Goal: Task Accomplishment & Management: Manage account settings

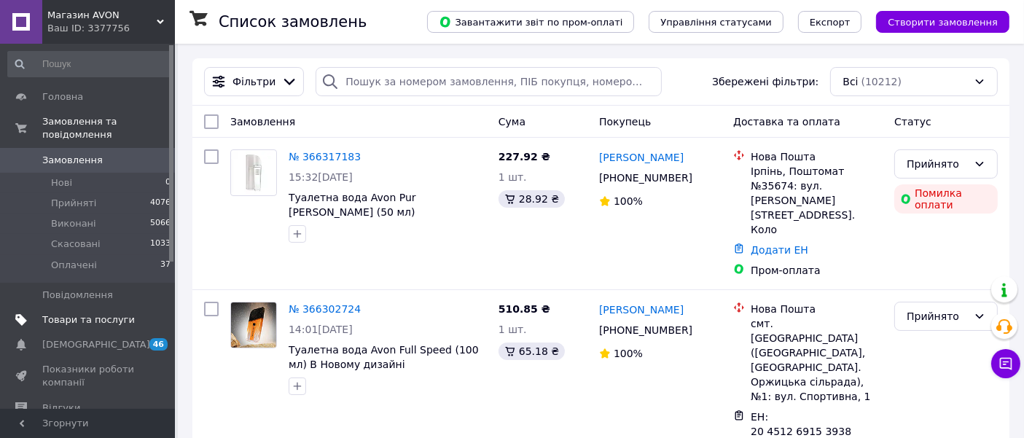
click at [95, 313] on span "Товари та послуги" at bounding box center [88, 319] width 93 height 13
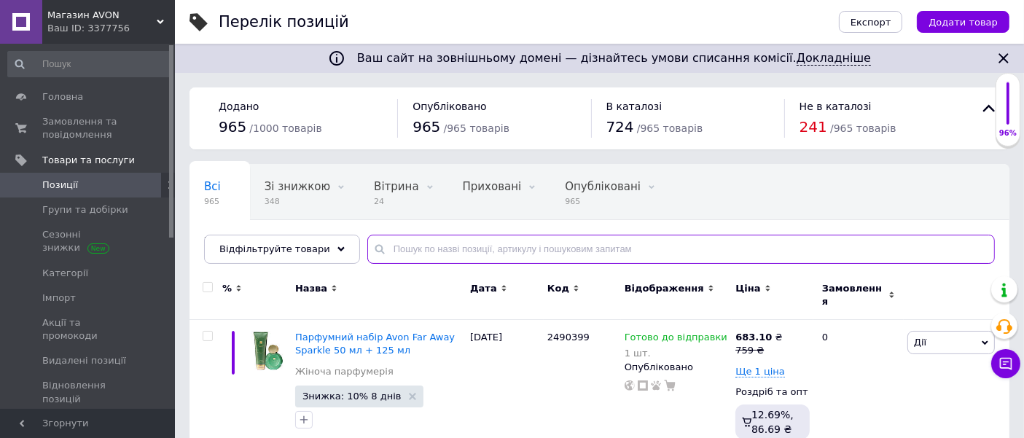
paste input "1390738"
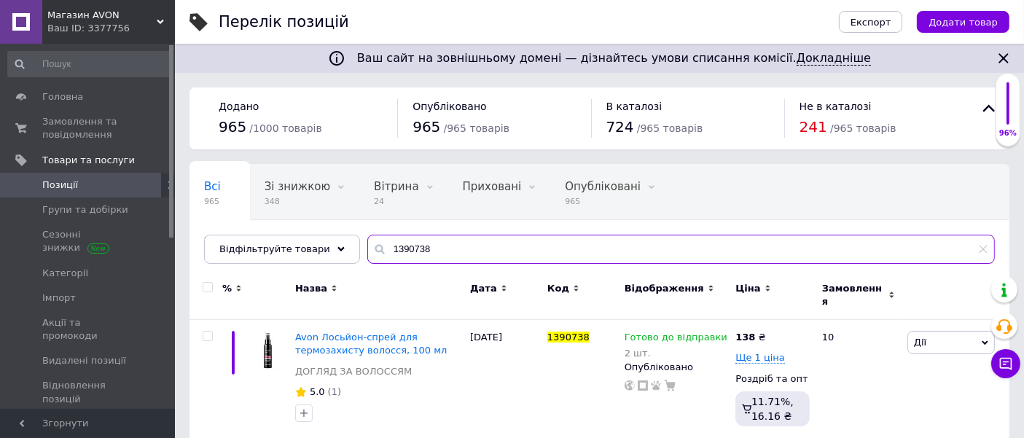
scroll to position [9, 0]
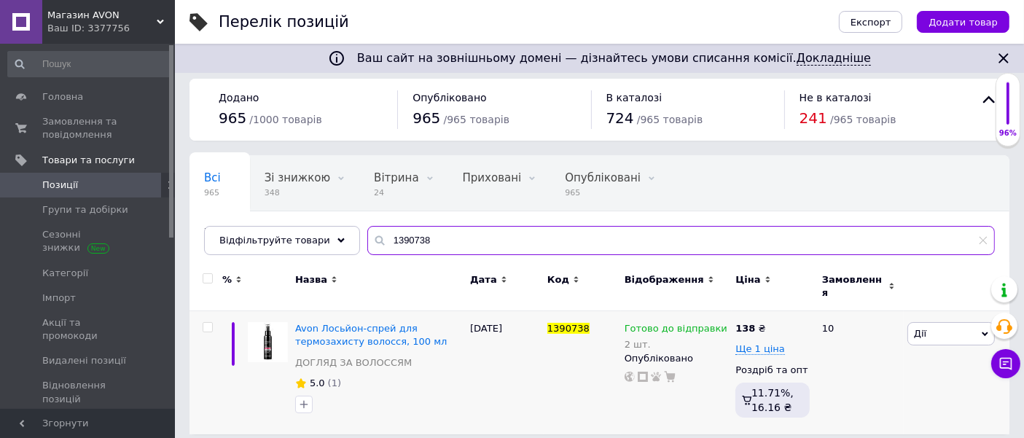
type input "1390738"
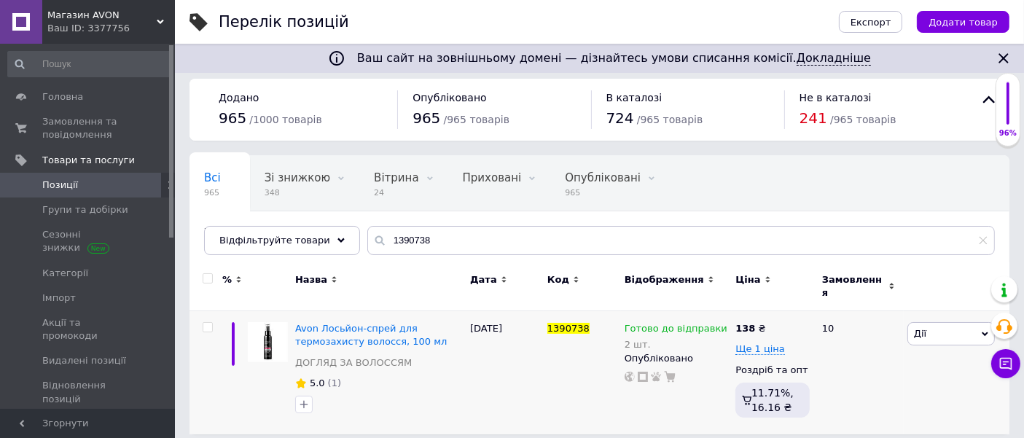
click at [658, 323] on span "Готово до відправки" at bounding box center [675, 330] width 103 height 15
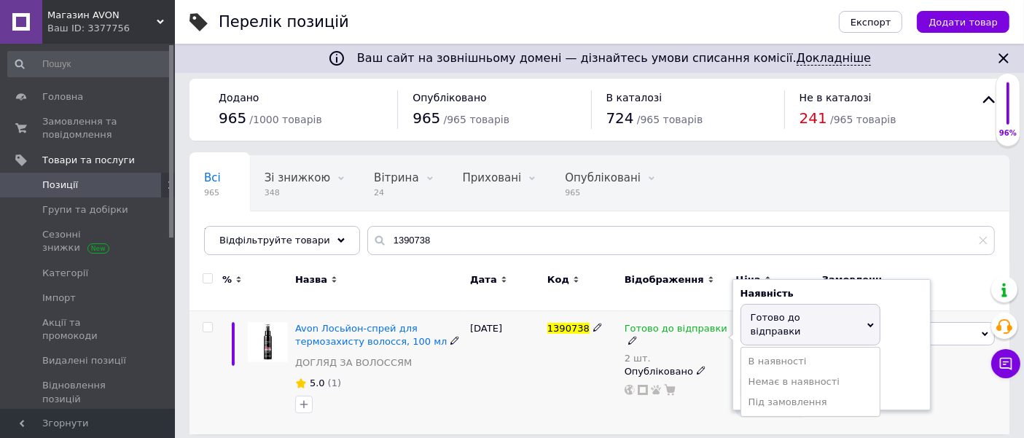
click at [903, 365] on div "Залишки 2 шт." at bounding box center [831, 379] width 182 height 46
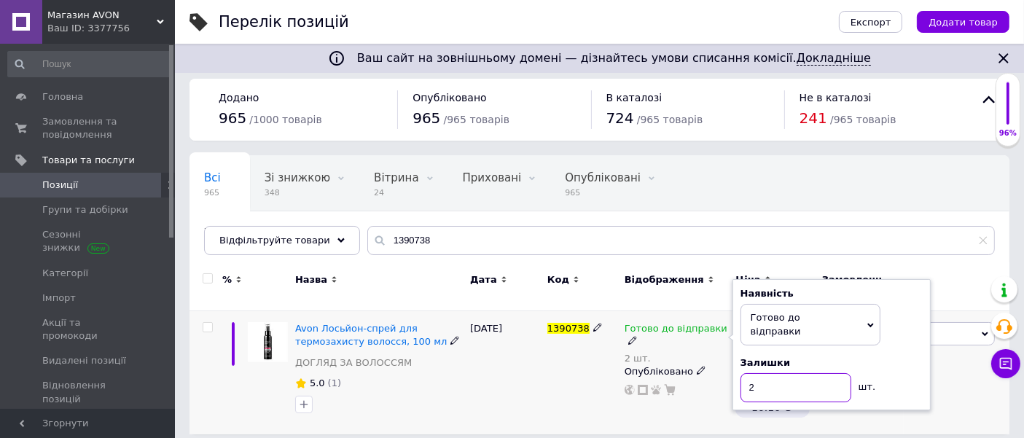
click at [789, 373] on input "2" at bounding box center [795, 387] width 111 height 29
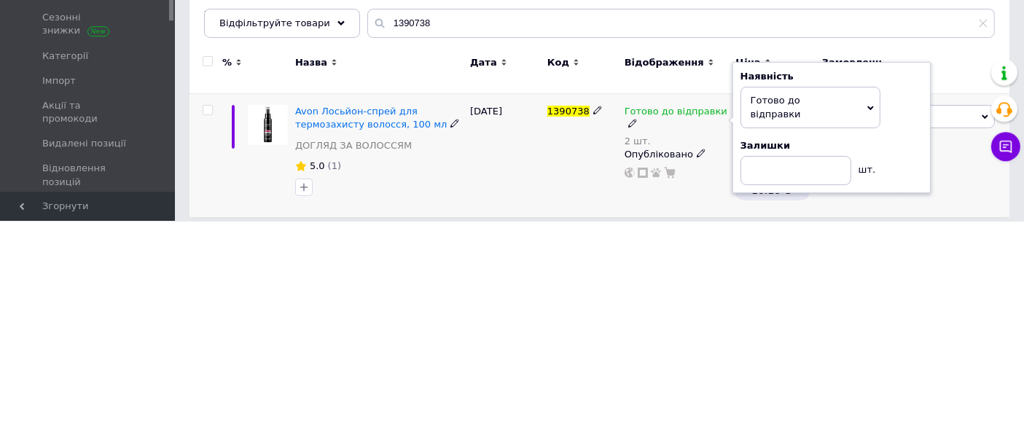
click at [867, 322] on icon at bounding box center [870, 325] width 7 height 7
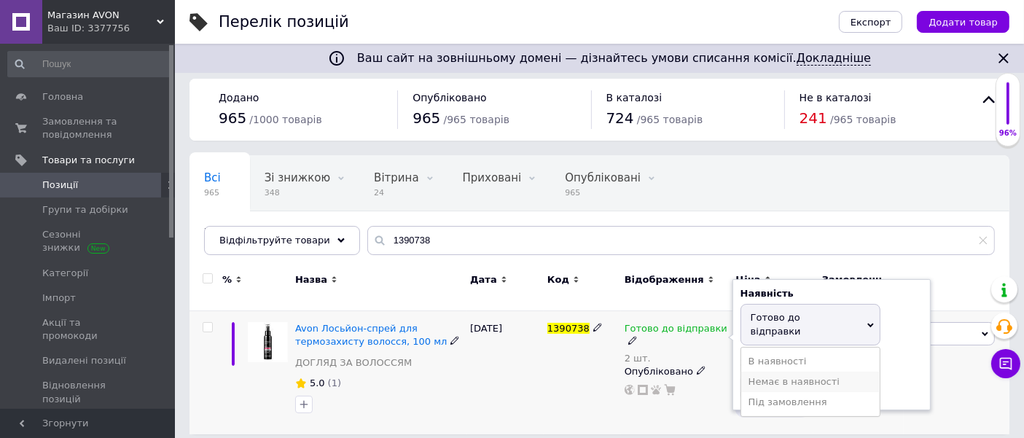
click at [825, 372] on li "Немає в наявності" at bounding box center [810, 382] width 138 height 20
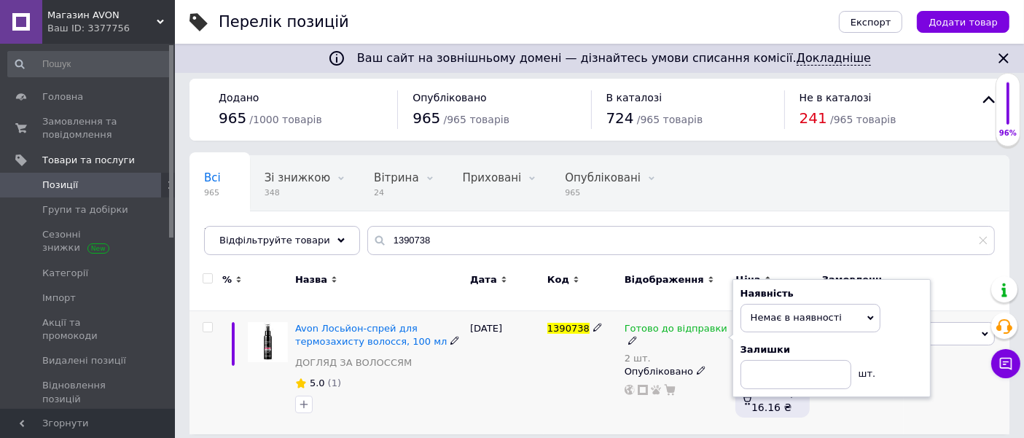
click at [422, 275] on div "Назва" at bounding box center [379, 279] width 168 height 13
click at [85, 122] on span "Замовлення та повідомлення" at bounding box center [88, 128] width 93 height 26
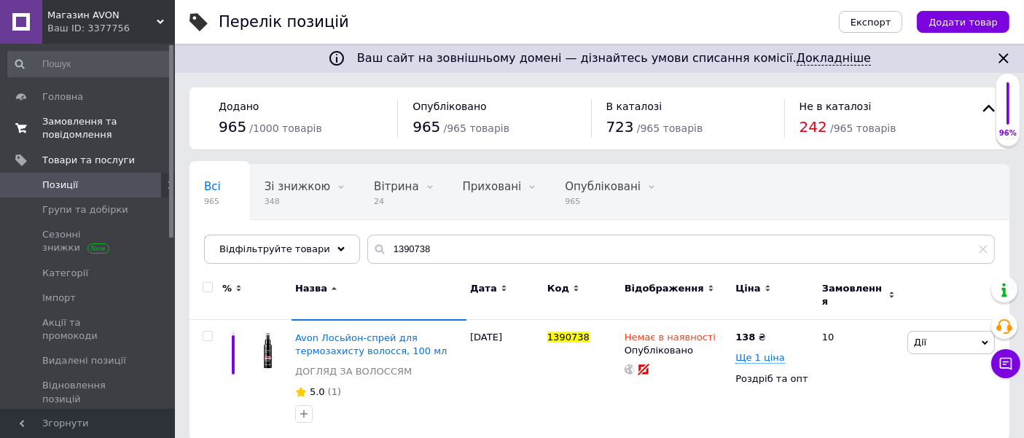
scroll to position [7, 0]
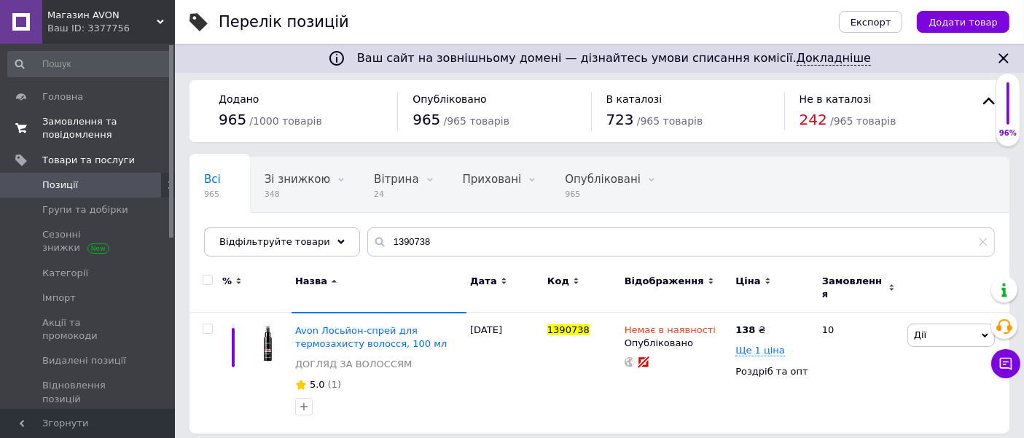
click at [85, 134] on span "Замовлення та повідомлення" at bounding box center [88, 128] width 93 height 26
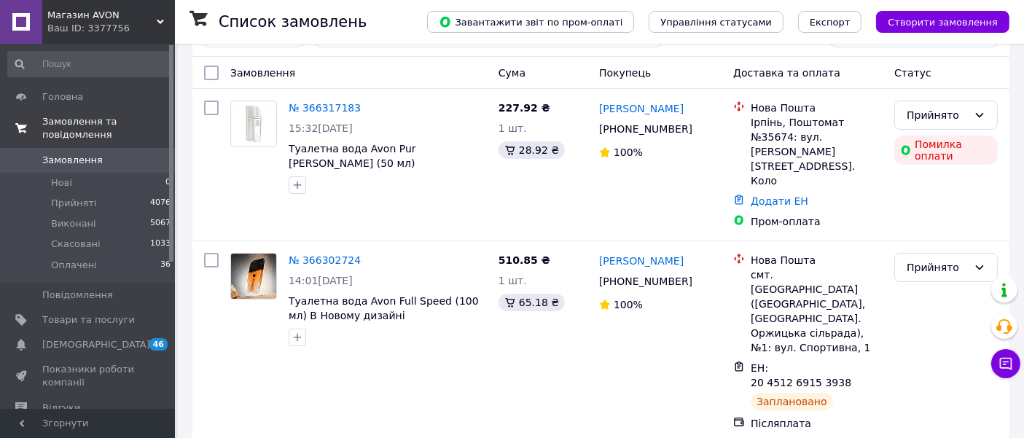
scroll to position [26, 0]
